Goal: Transaction & Acquisition: Purchase product/service

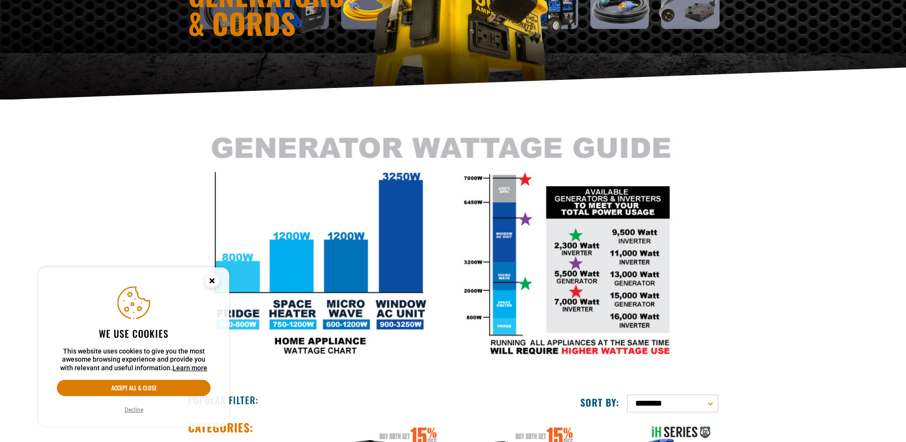
scroll to position [143, 0]
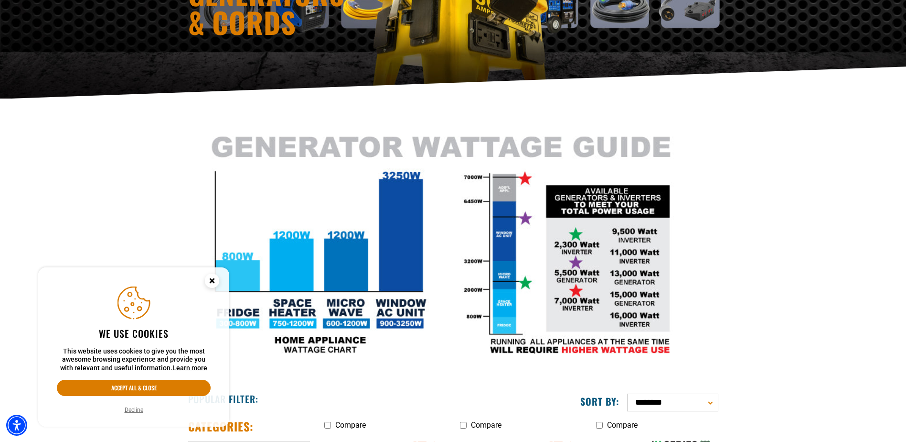
click at [135, 409] on button "Decline" at bounding box center [134, 410] width 24 height 10
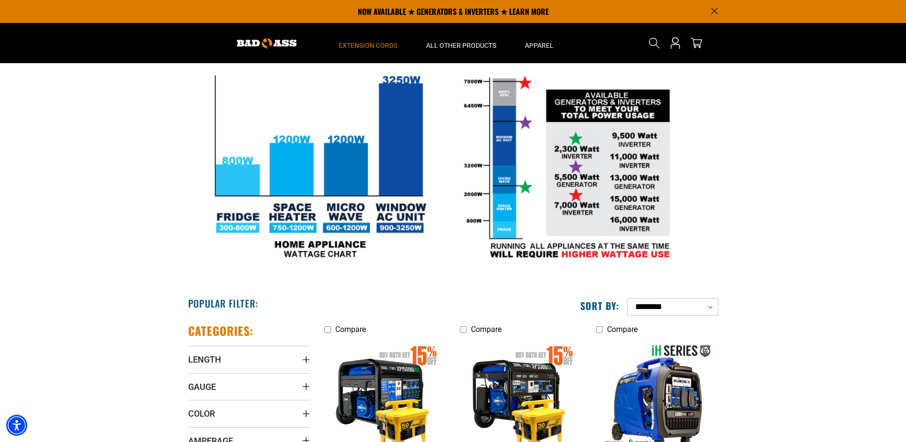
scroll to position [0, 0]
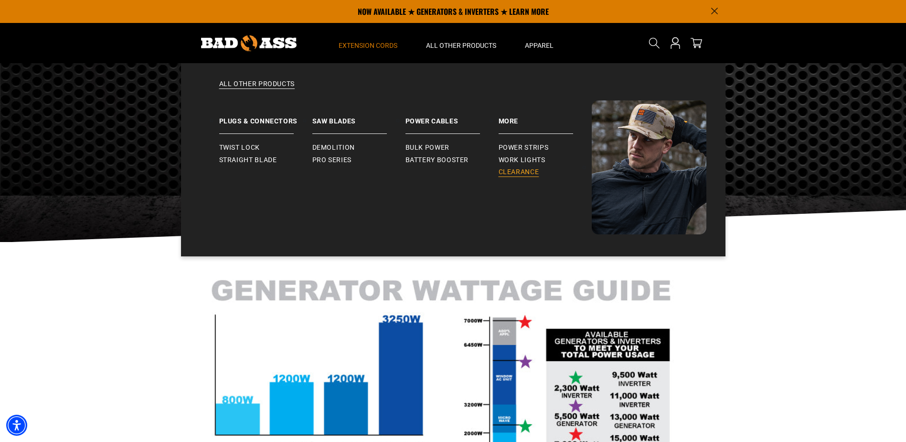
click at [502, 175] on span "Clearance" at bounding box center [519, 172] width 41 height 9
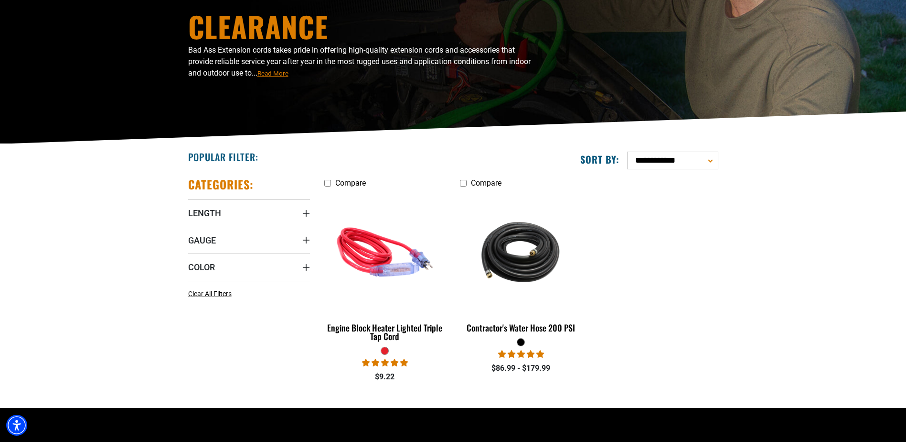
scroll to position [143, 0]
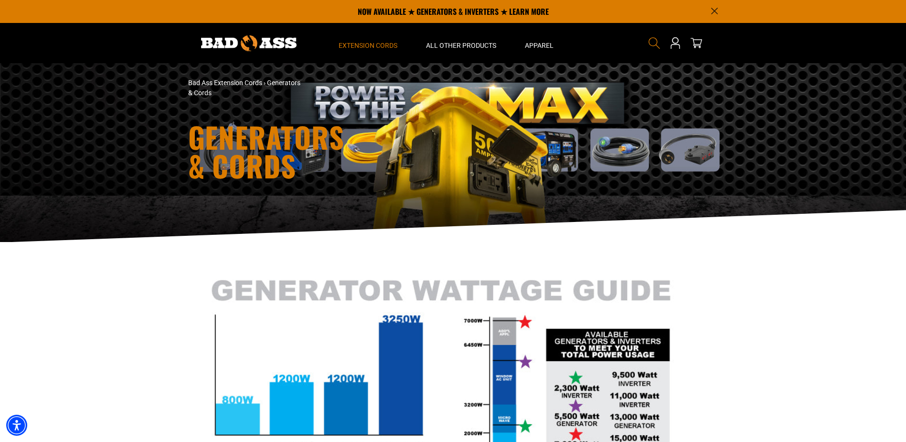
click at [658, 40] on icon "Search" at bounding box center [654, 43] width 12 height 12
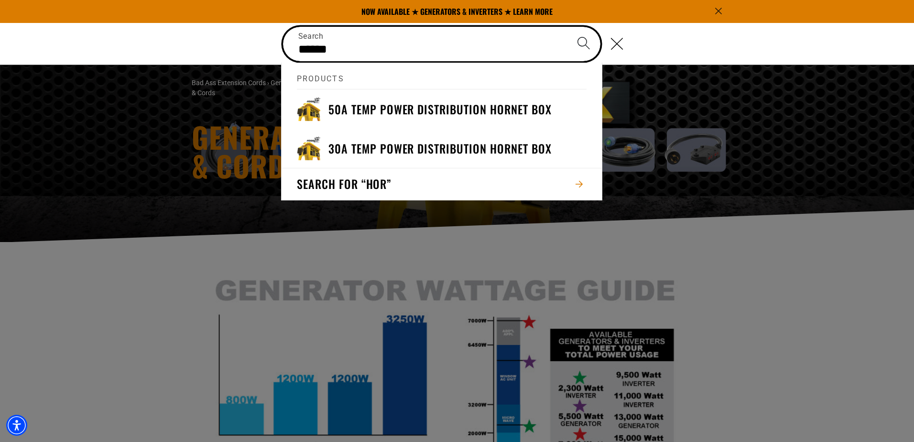
type input "******"
click at [567, 27] on button "Search" at bounding box center [583, 43] width 33 height 33
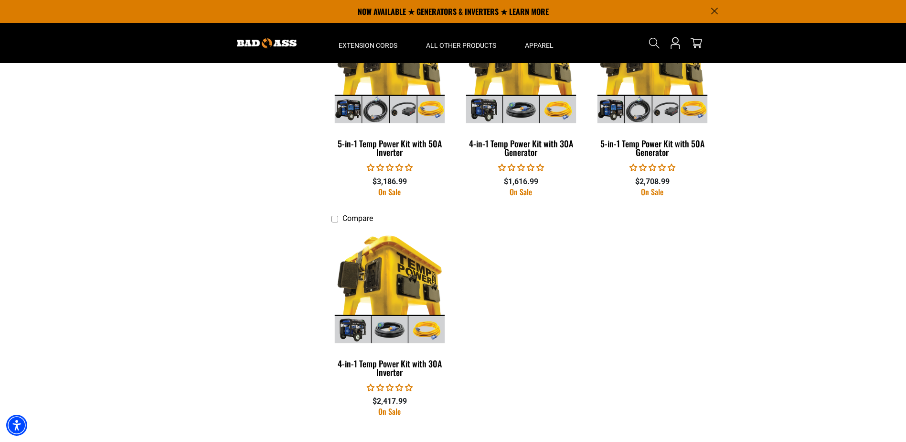
scroll to position [191, 0]
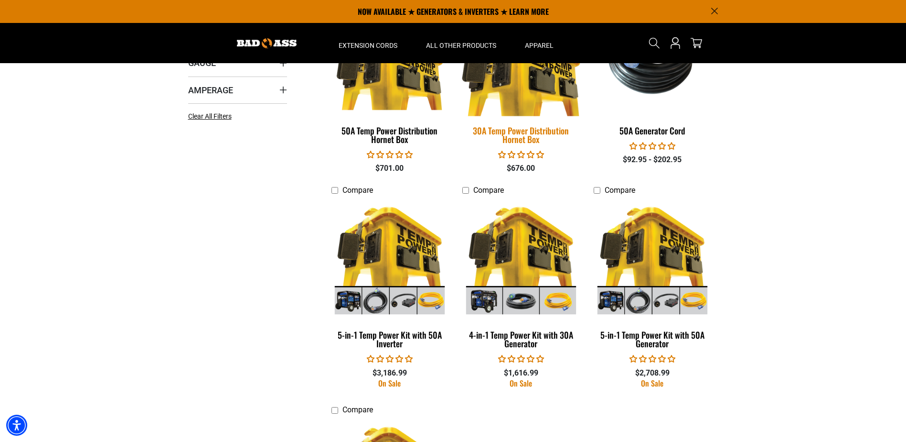
click at [546, 73] on img at bounding box center [521, 55] width 134 height 122
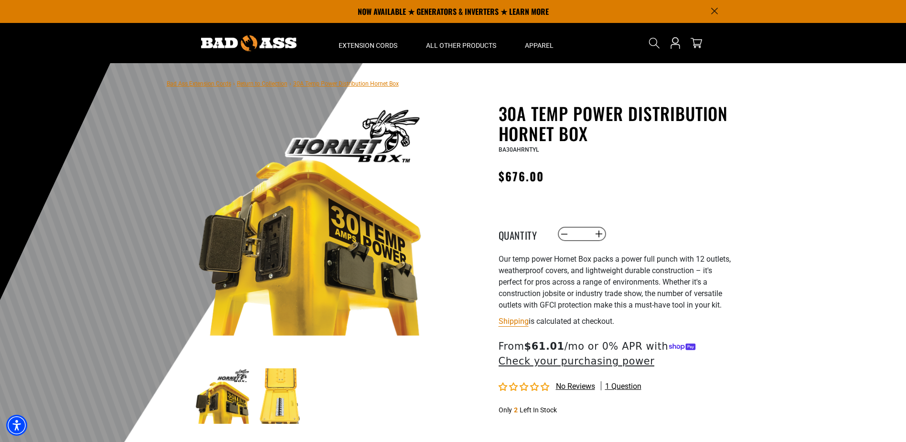
click at [275, 412] on img at bounding box center [280, 395] width 55 height 55
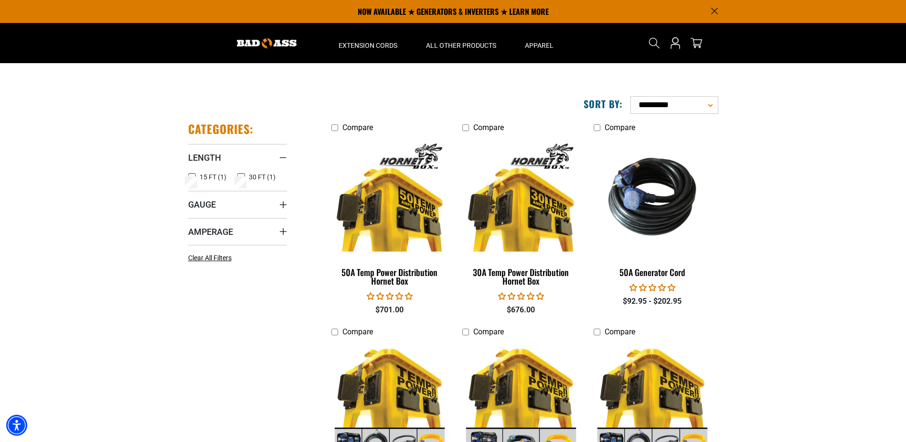
scroll to position [48, 0]
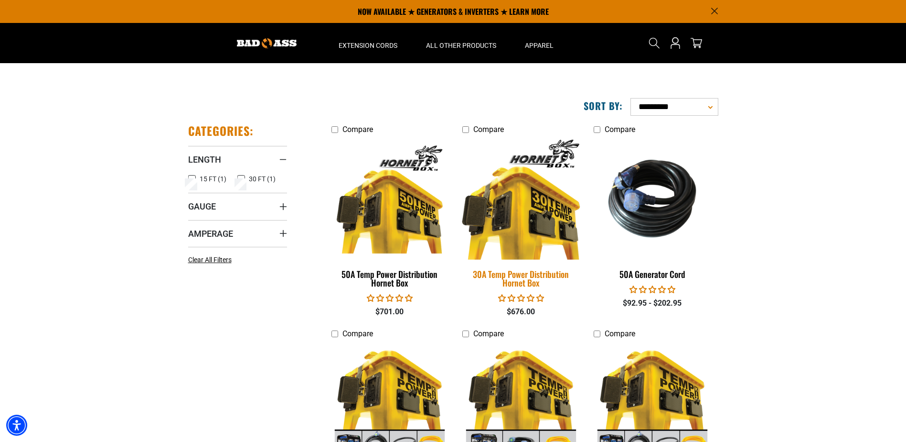
click at [517, 225] on img at bounding box center [521, 198] width 134 height 122
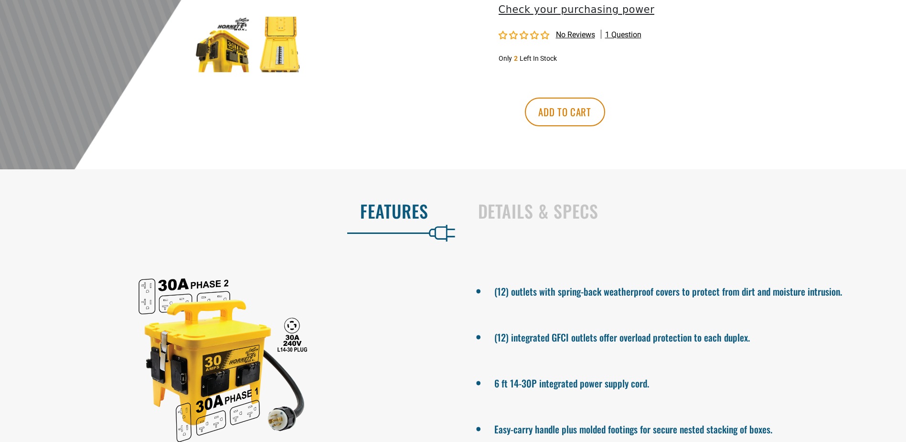
scroll to position [382, 0]
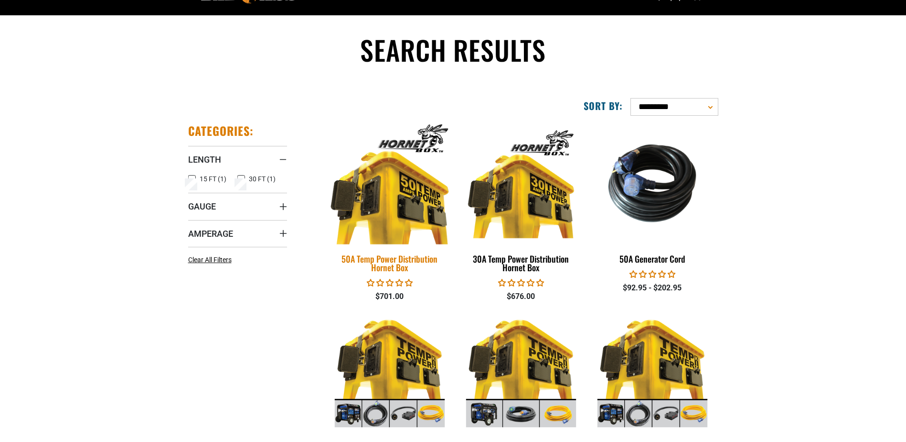
click at [394, 214] on img at bounding box center [390, 183] width 134 height 122
